Goal: Transaction & Acquisition: Purchase product/service

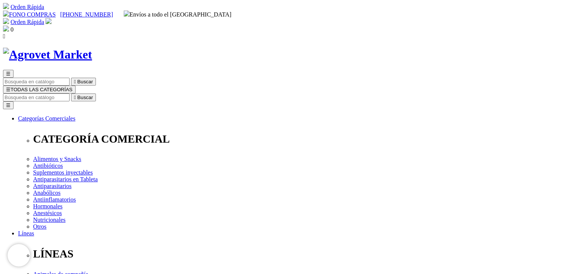
click at [70, 94] on input "Buscar" at bounding box center [36, 98] width 67 height 8
click at [70, 94] on input "mat" at bounding box center [36, 98] width 67 height 8
type input "t"
type input "matabichero"
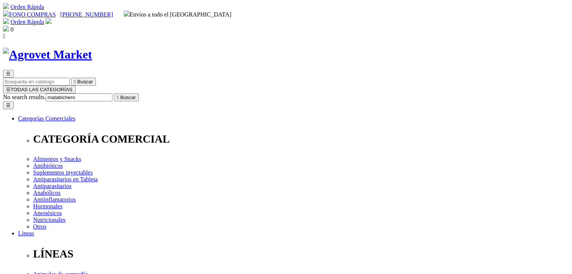
click at [114, 94] on button " Buscar" at bounding box center [126, 98] width 25 height 8
click at [76, 95] on icon "" at bounding box center [75, 98] width 2 height 6
type input "m"
type input "violeta"
click at [219, 94] on button " Buscar" at bounding box center [231, 98] width 25 height 8
